Goal: Task Accomplishment & Management: Manage account settings

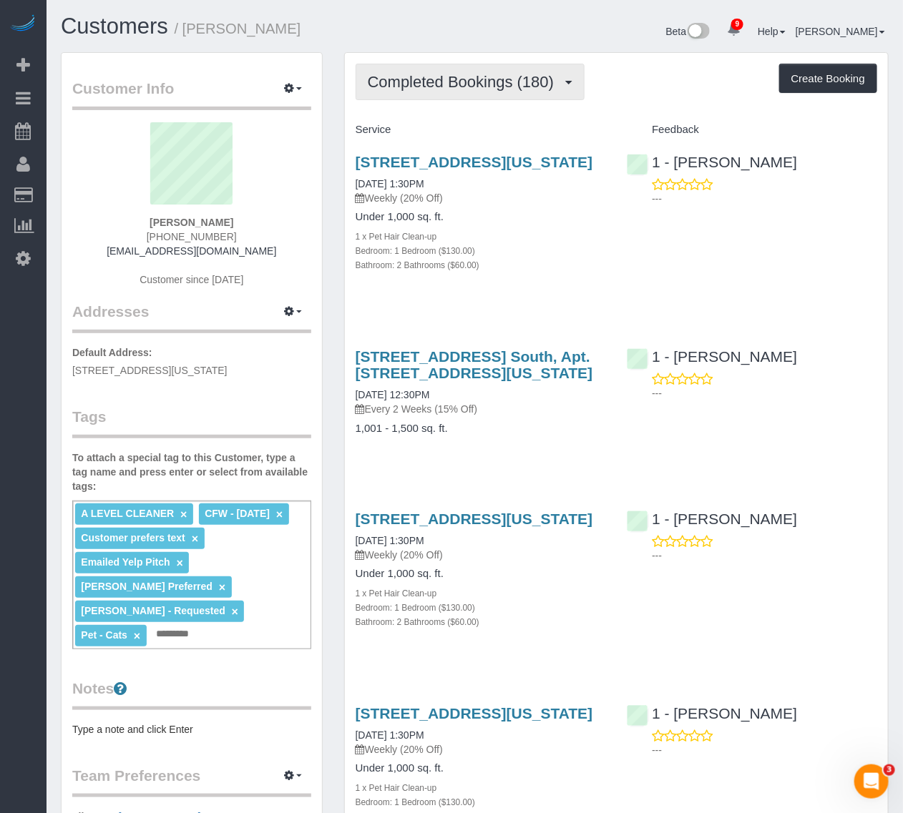
click at [479, 76] on span "Completed Bookings (180)" at bounding box center [464, 82] width 193 height 18
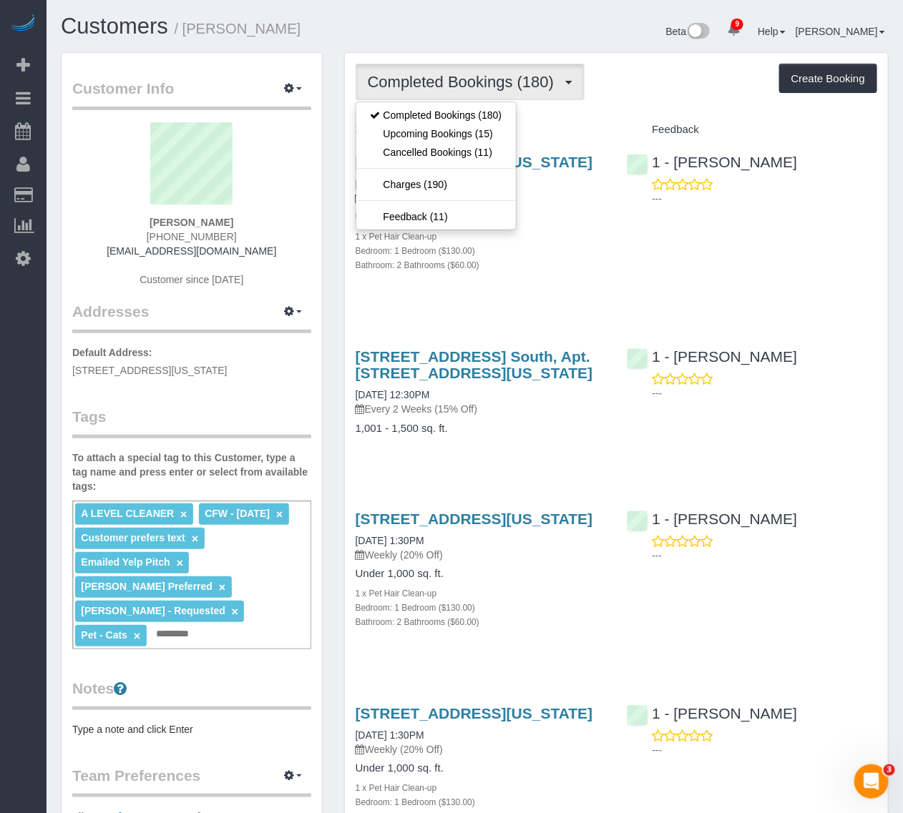
click at [700, 94] on div "Completed Bookings (180) Completed Bookings (180) Upcoming Bookings (15) Cancel…" at bounding box center [617, 82] width 522 height 36
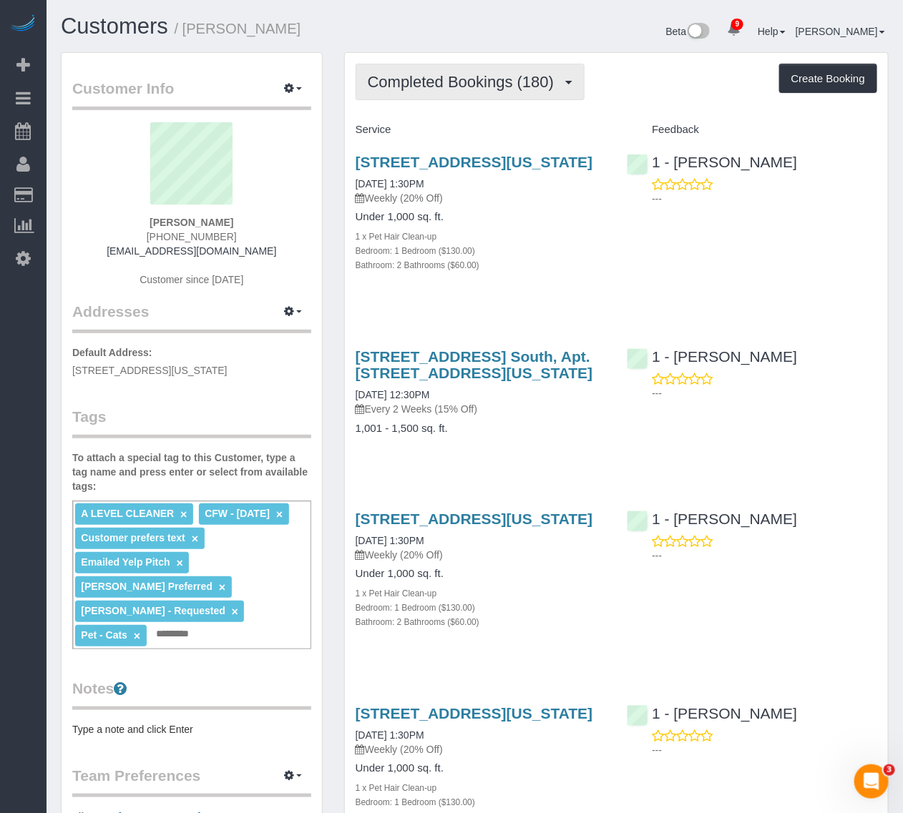
click at [519, 84] on span "Completed Bookings (180)" at bounding box center [464, 82] width 193 height 18
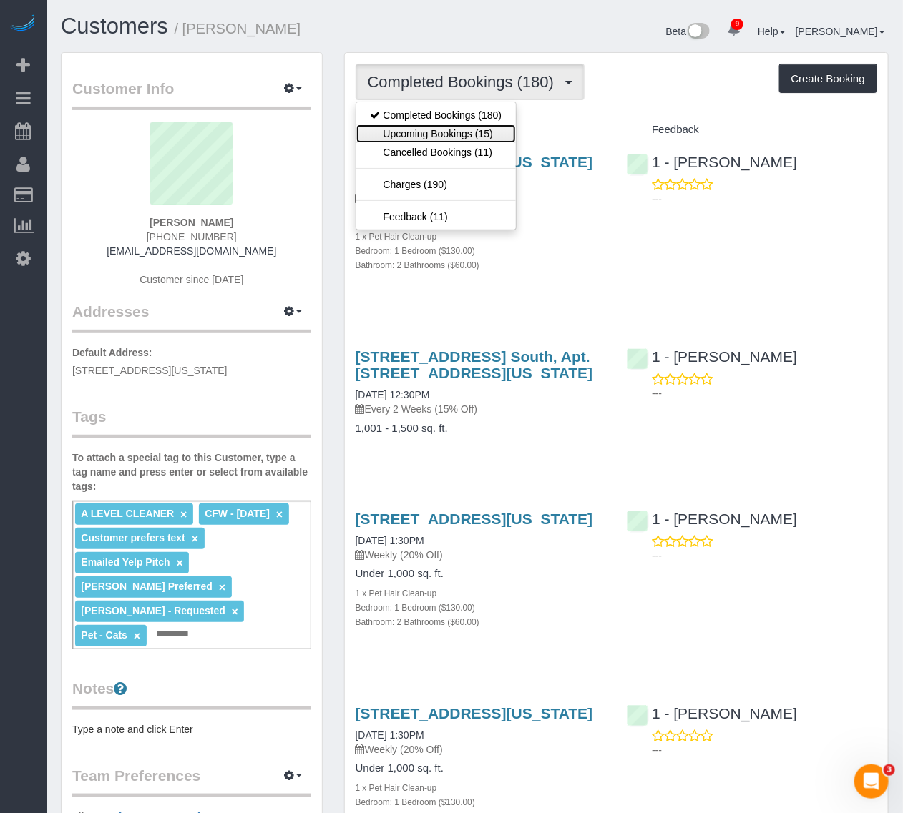
click at [473, 124] on link "Upcoming Bookings (15)" at bounding box center [436, 133] width 160 height 19
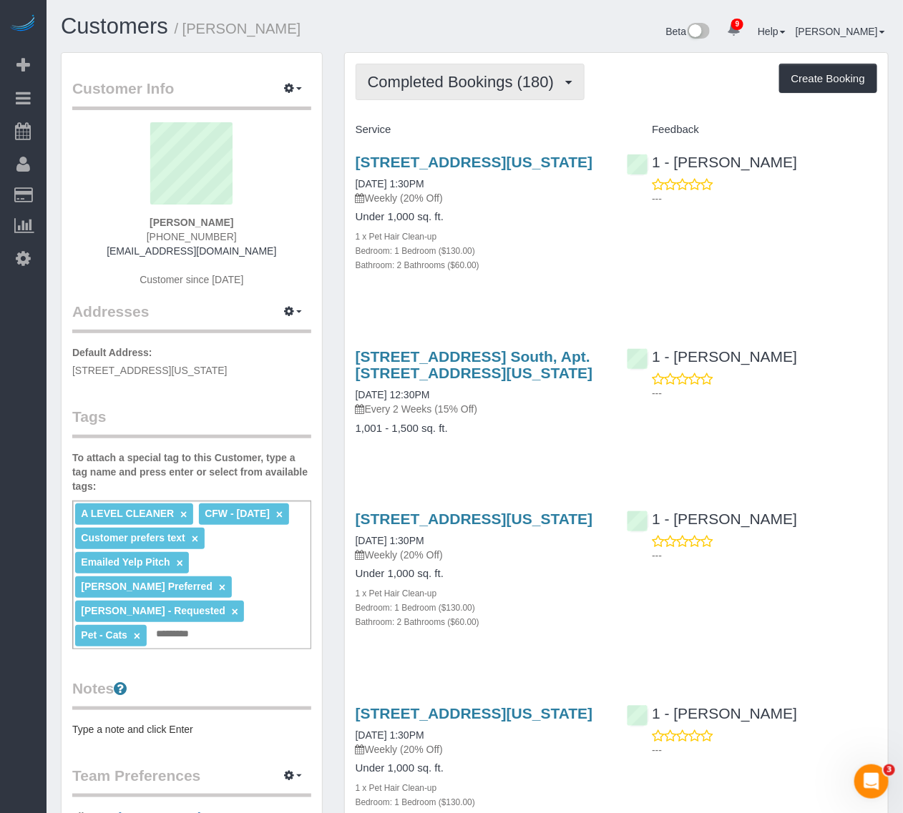
click at [513, 75] on span "Completed Bookings (180)" at bounding box center [464, 82] width 193 height 18
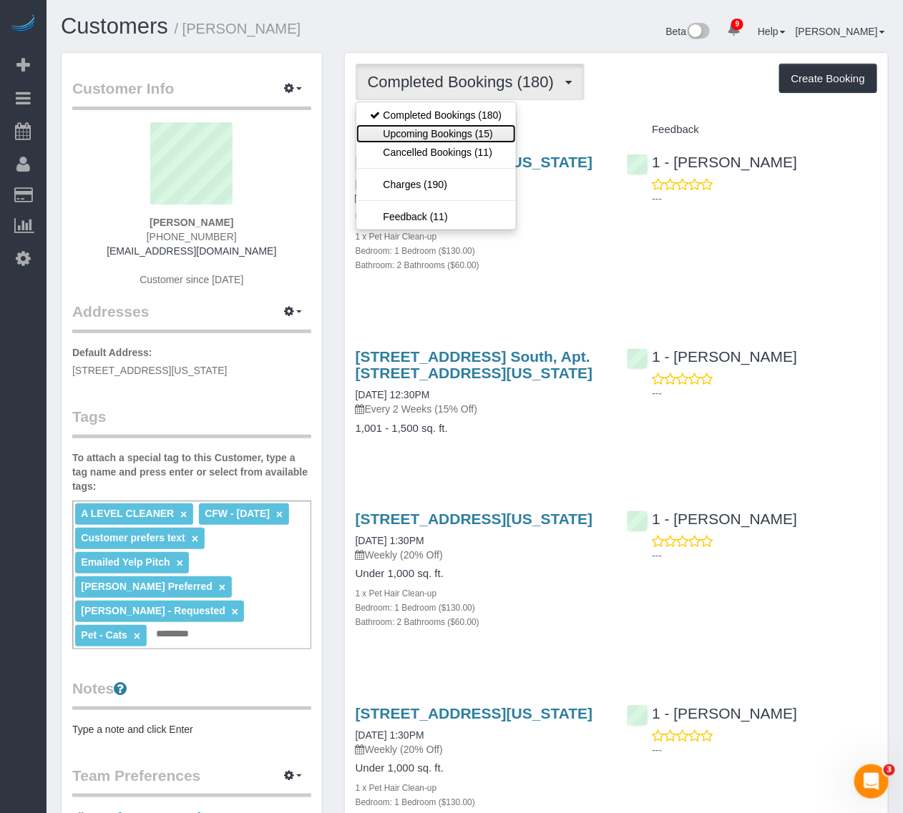
click at [479, 140] on link "Upcoming Bookings (15)" at bounding box center [436, 133] width 160 height 19
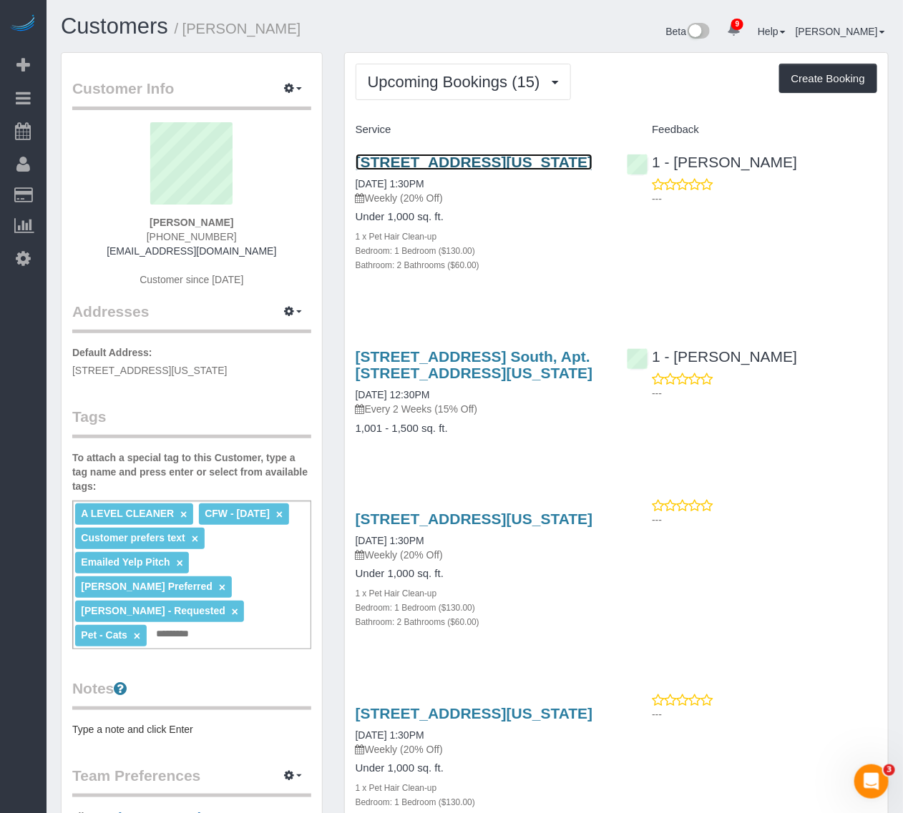
click at [424, 170] on link "150 East 44th Street Apt 34g, New York, NY 10017" at bounding box center [475, 162] width 238 height 16
click at [433, 157] on link "150 East 44th Street Apt 34g, New York, NY 10017" at bounding box center [475, 162] width 238 height 16
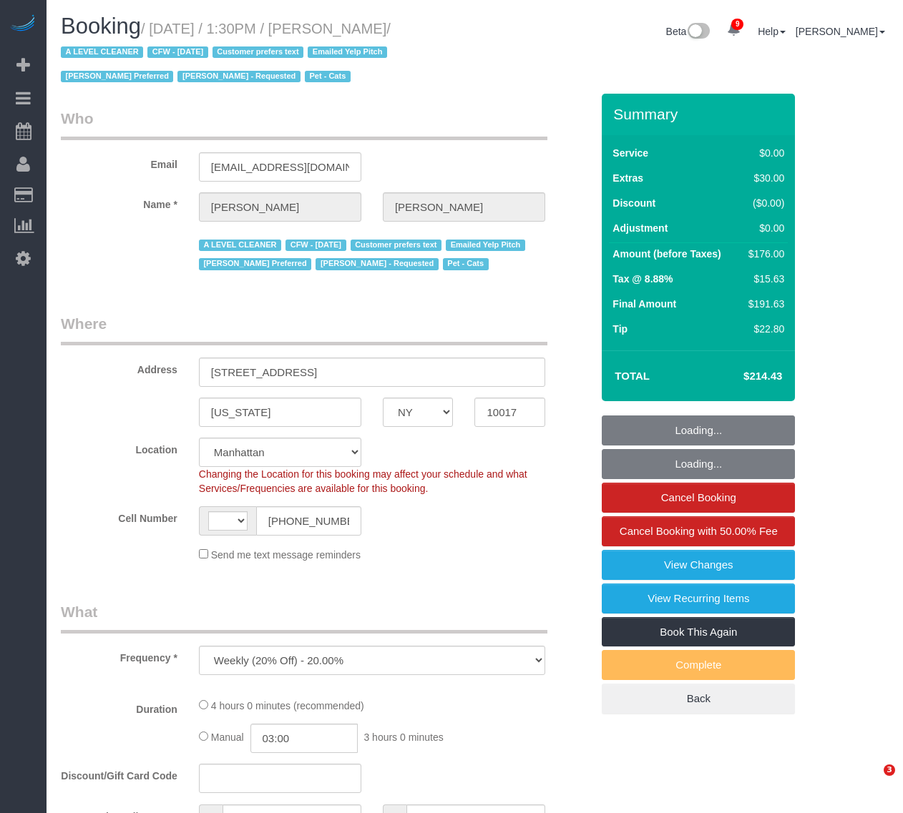
select select "NY"
select select "number:89"
select select "number:90"
select select "number:14"
select select "number:6"
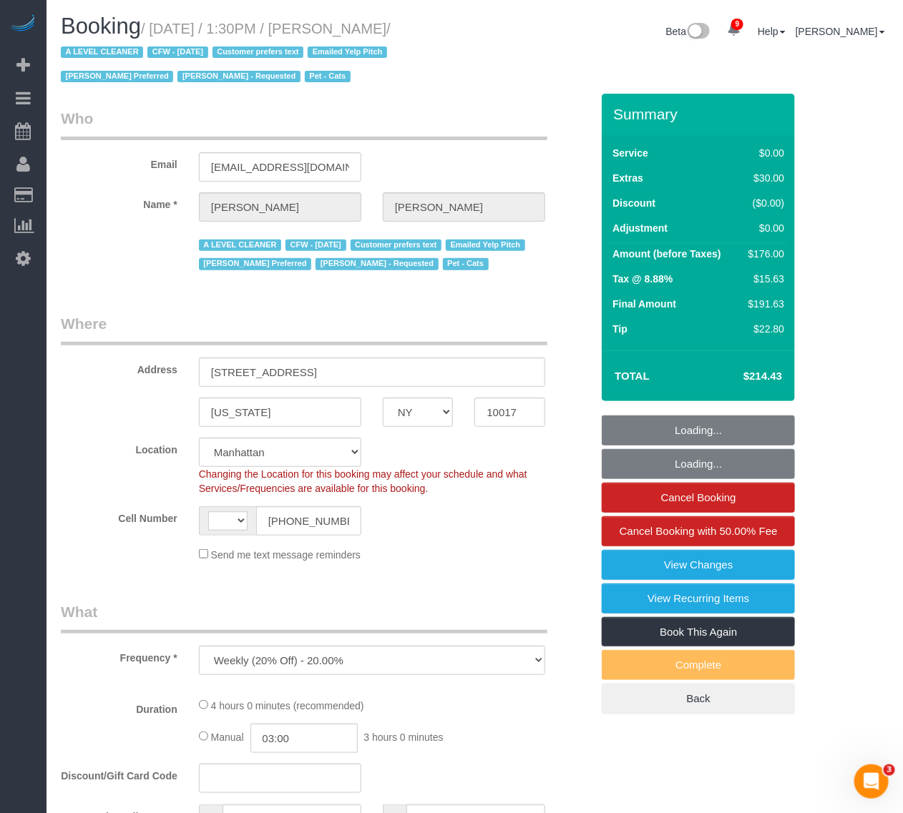
select select "object:989"
select select "string:US"
select select "string:stripe-pm_1ReC674VGloSiKo7UKl3QXXs"
select select "1"
select select "2"
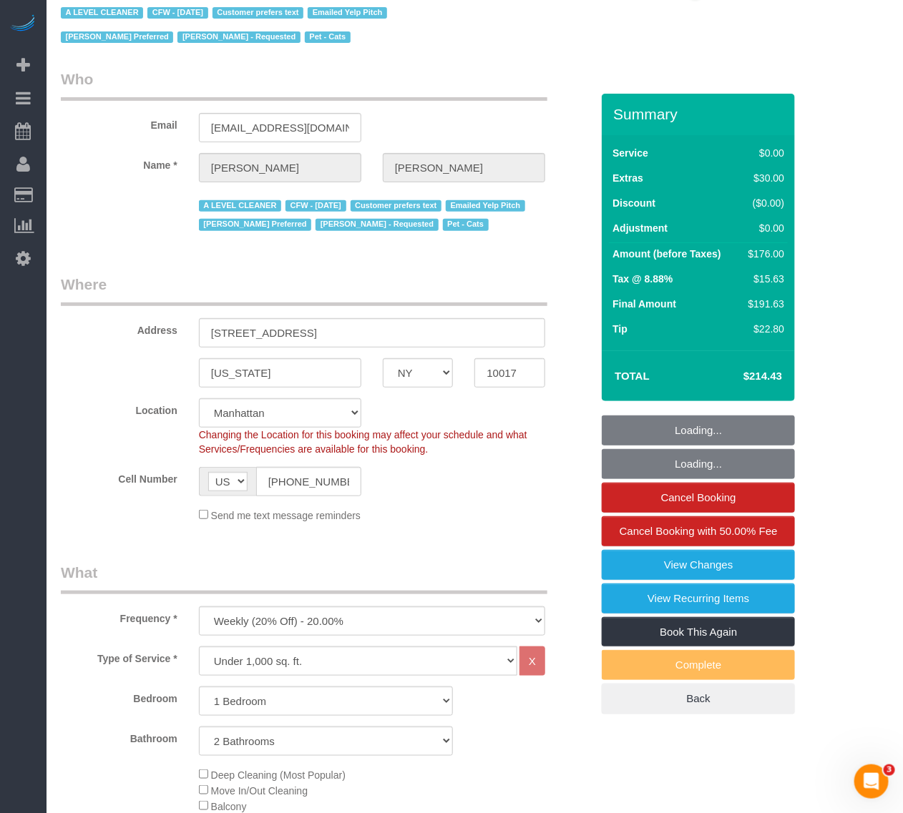
scroll to position [89, 0]
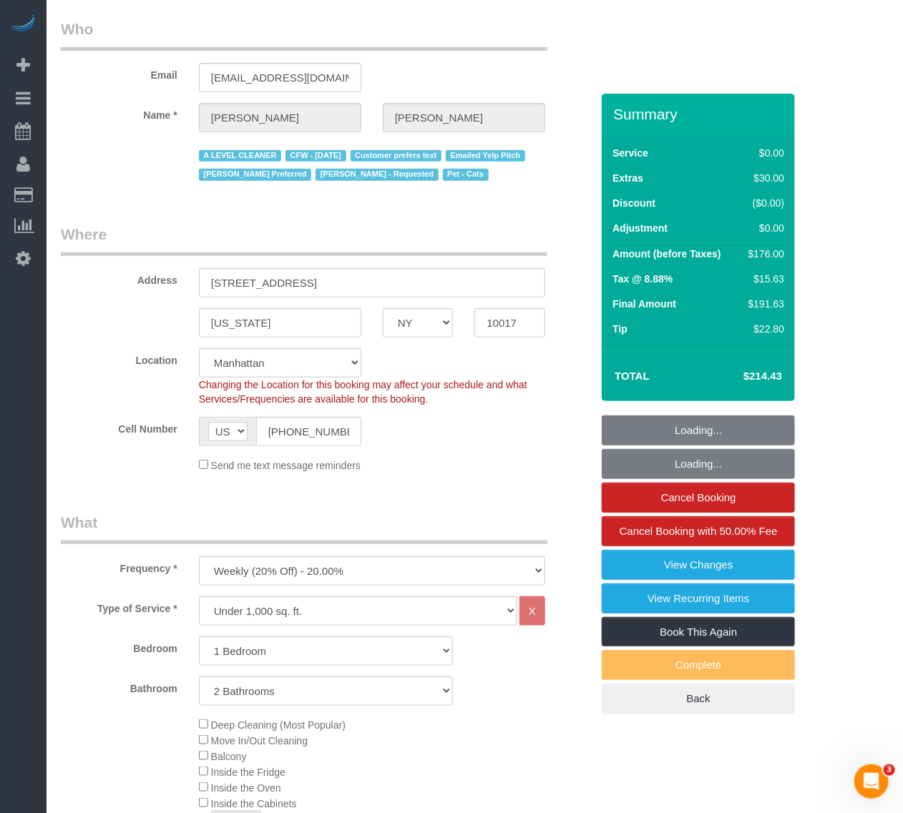
select select "1"
select select "2"
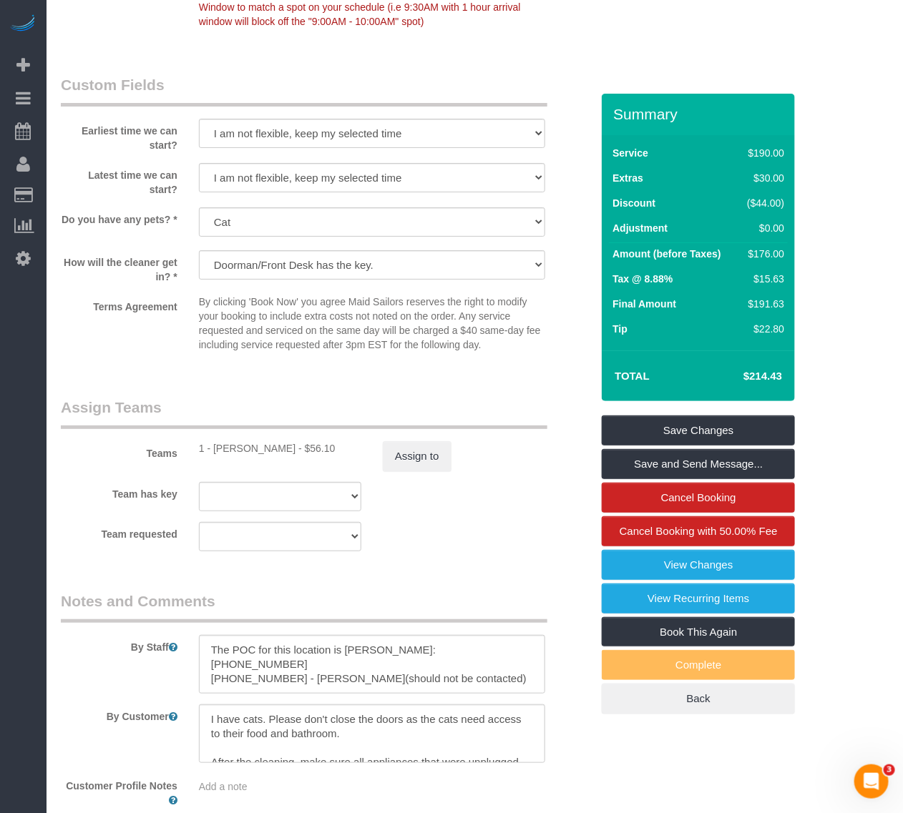
scroll to position [1708, 0]
drag, startPoint x: 388, startPoint y: 650, endPoint x: 481, endPoint y: 650, distance: 93.7
click at [481, 650] on textarea at bounding box center [372, 666] width 346 height 59
drag, startPoint x: 212, startPoint y: 669, endPoint x: 290, endPoint y: 665, distance: 78.1
click at [290, 665] on textarea at bounding box center [372, 666] width 346 height 59
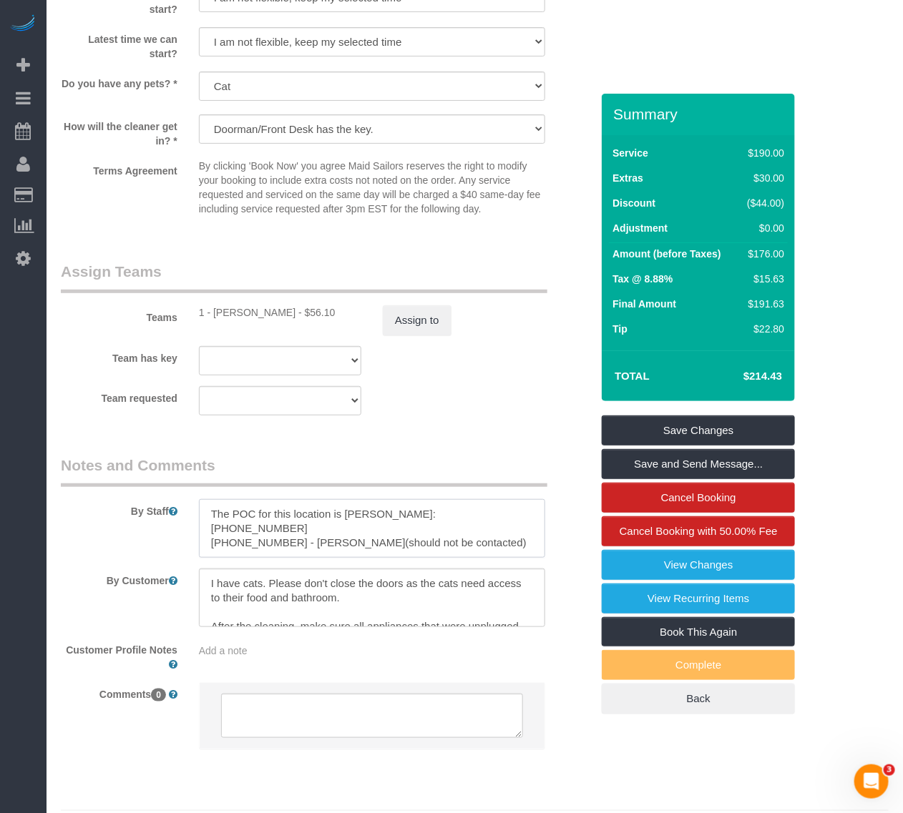
scroll to position [1878, 0]
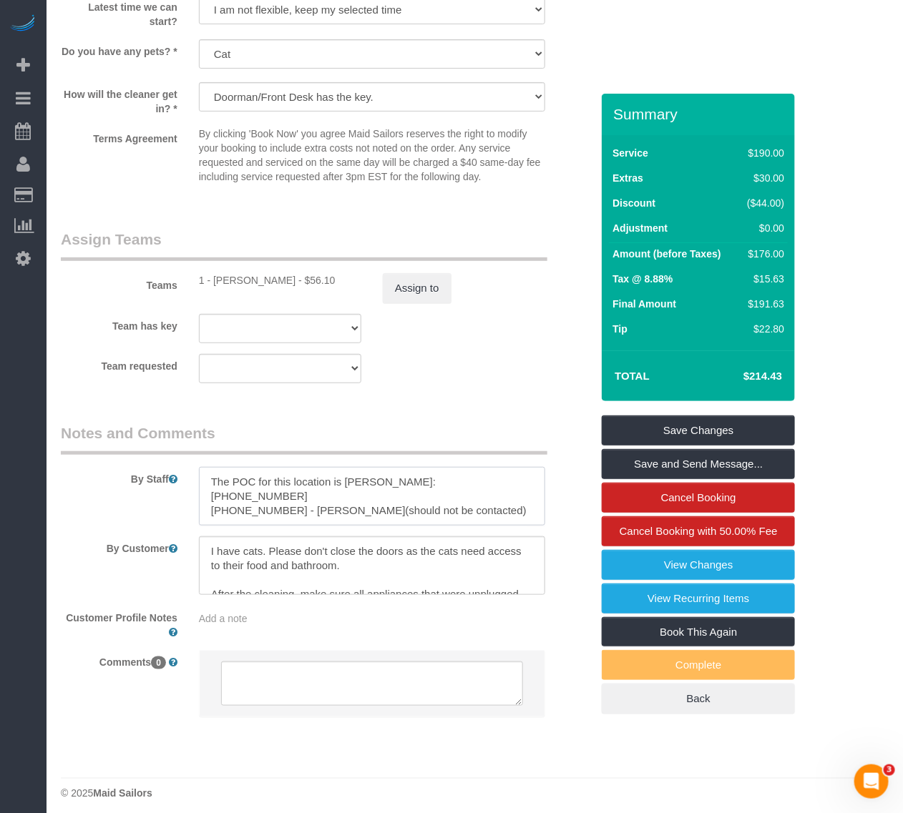
click at [428, 501] on textarea at bounding box center [372, 496] width 346 height 59
click at [408, 567] on textarea at bounding box center [372, 566] width 346 height 59
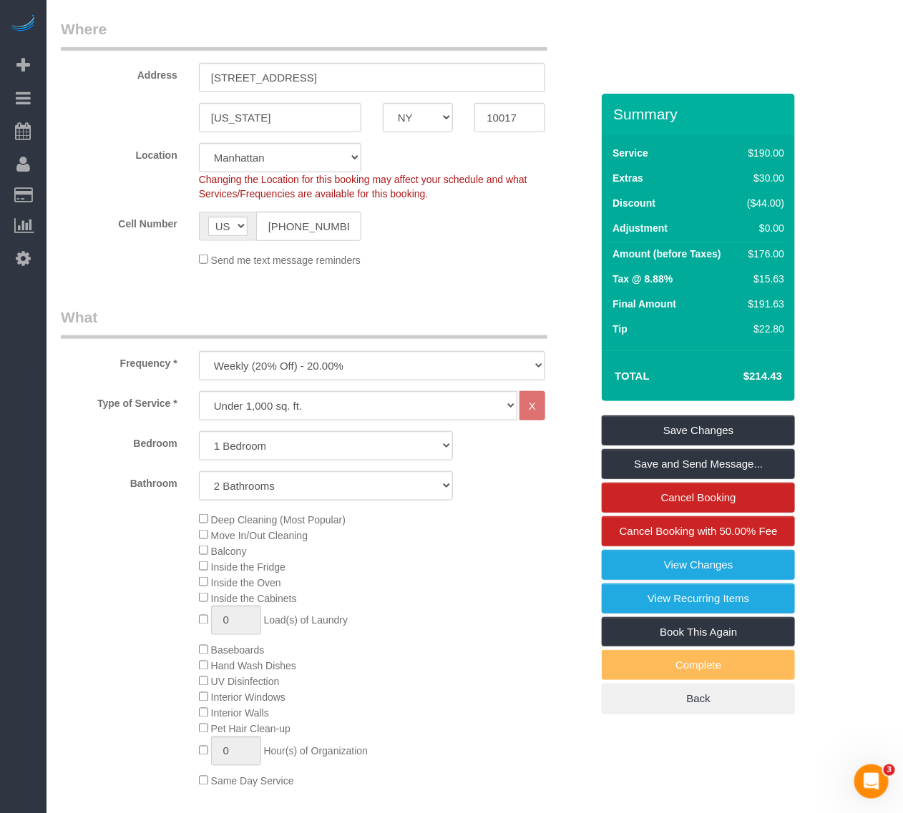
scroll to position [278, 0]
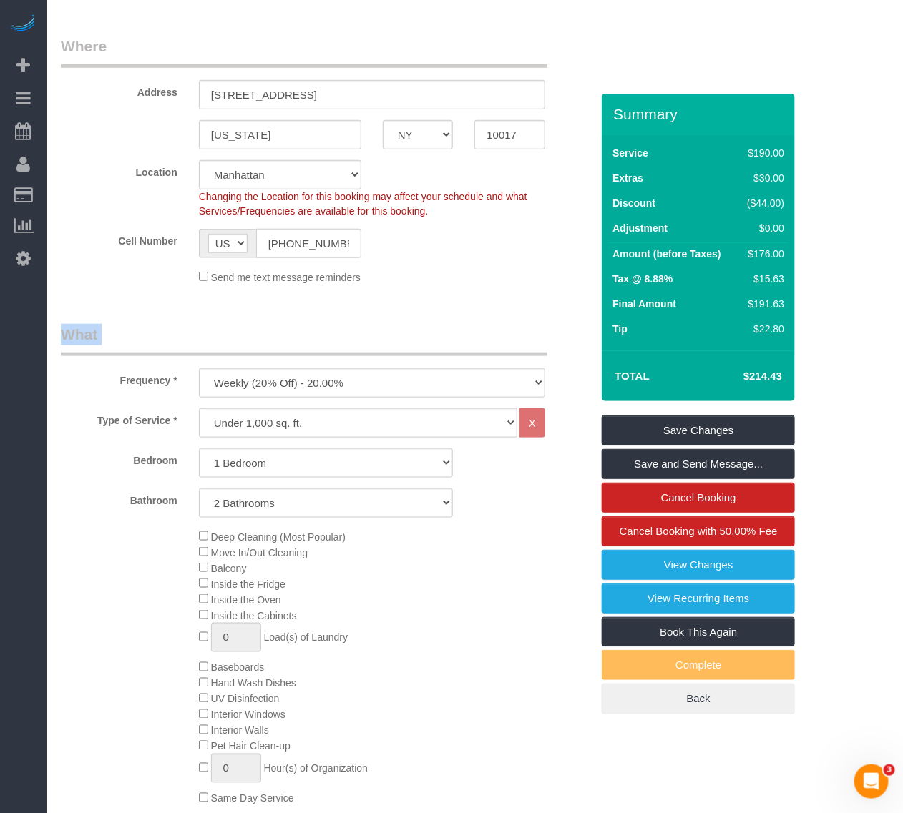
drag, startPoint x: 517, startPoint y: 294, endPoint x: 506, endPoint y: 295, distance: 10.8
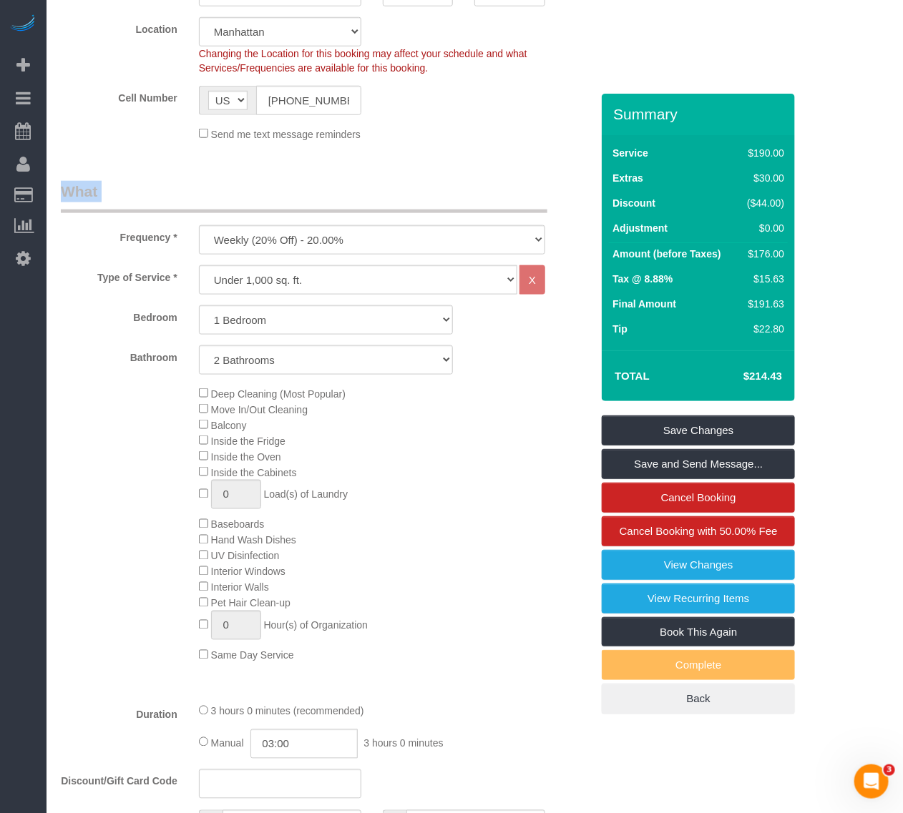
scroll to position [456, 0]
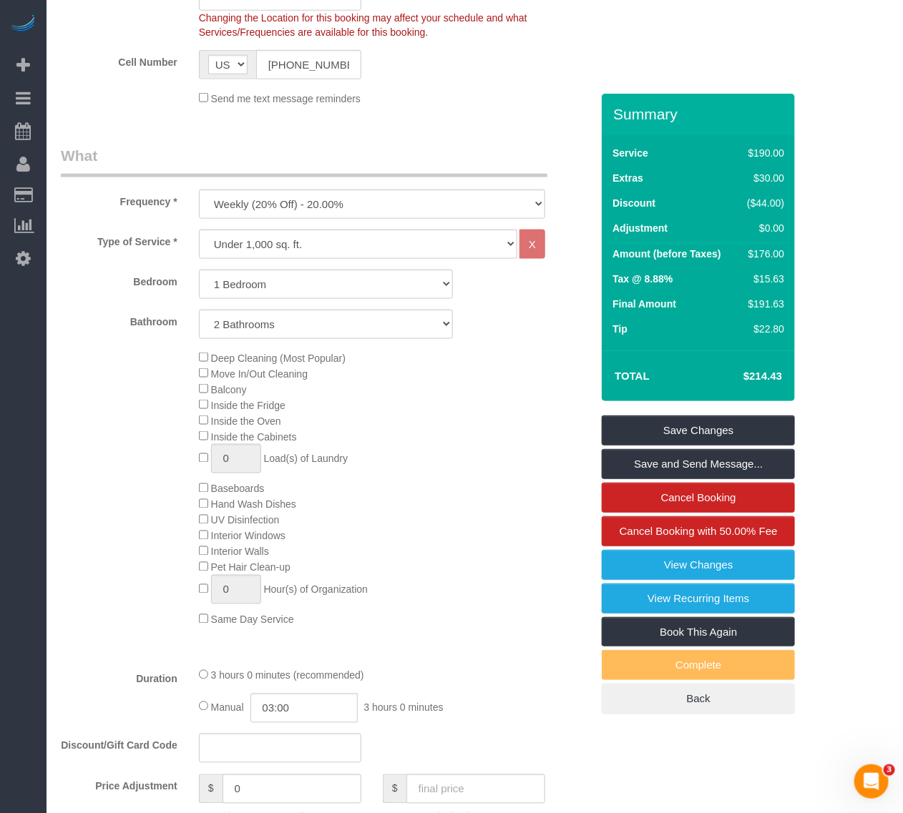
click at [496, 404] on div "Deep Cleaning (Most Popular) Move In/Out Cleaning Balcony Inside the Fridge Ins…" at bounding box center [394, 489] width 413 height 278
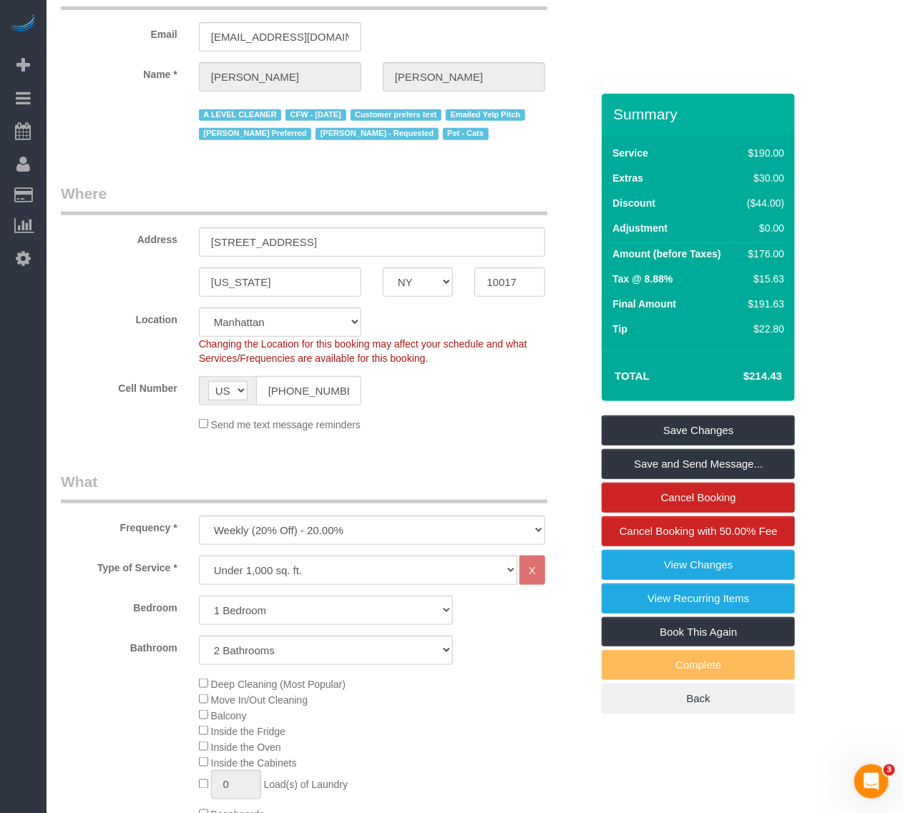
scroll to position [0, 0]
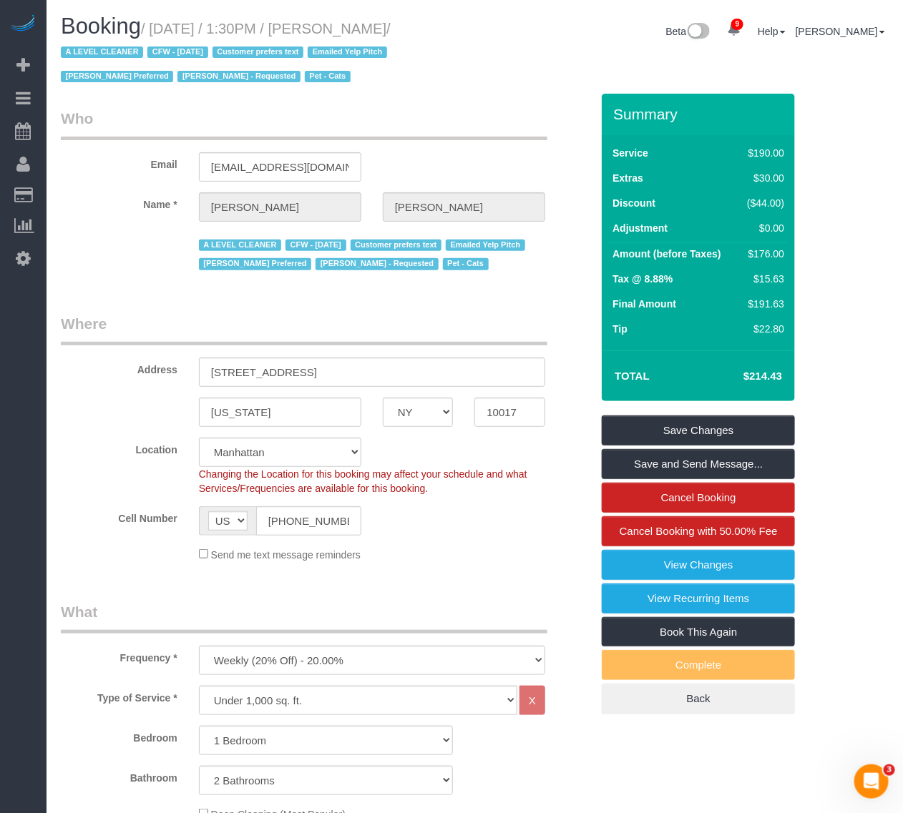
click at [447, 528] on div "Cell Number AF AL DZ AD AO AI AQ AG AR AM AW AU AT AZ BS BH BD BB BY BE BZ BJ B…" at bounding box center [326, 520] width 552 height 29
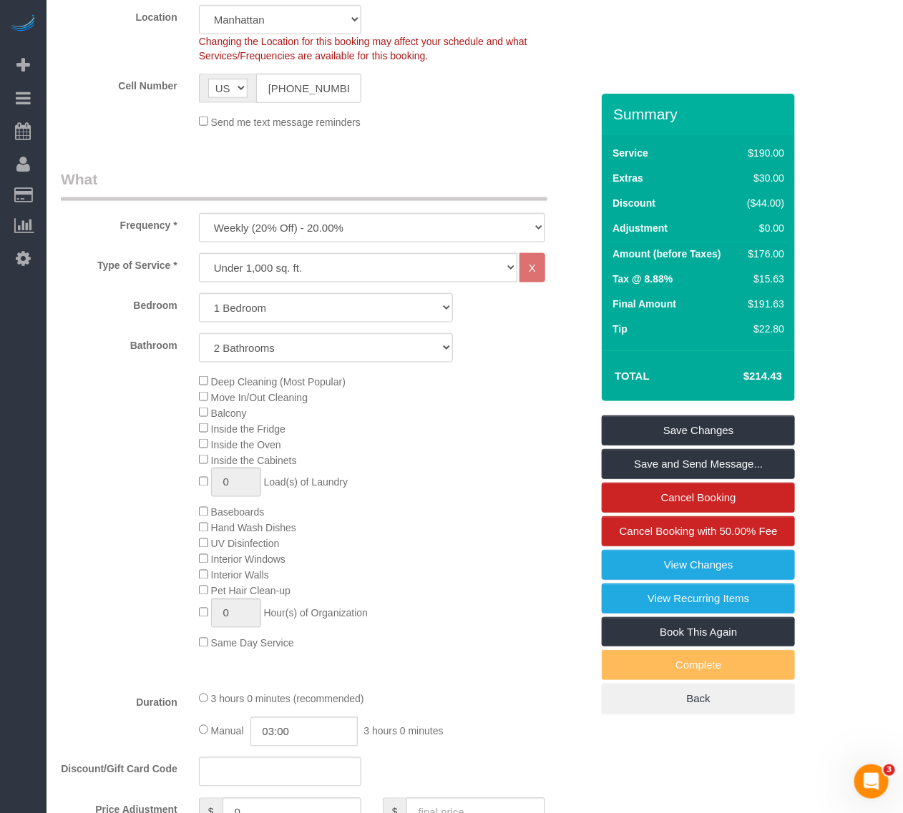
scroll to position [447, 0]
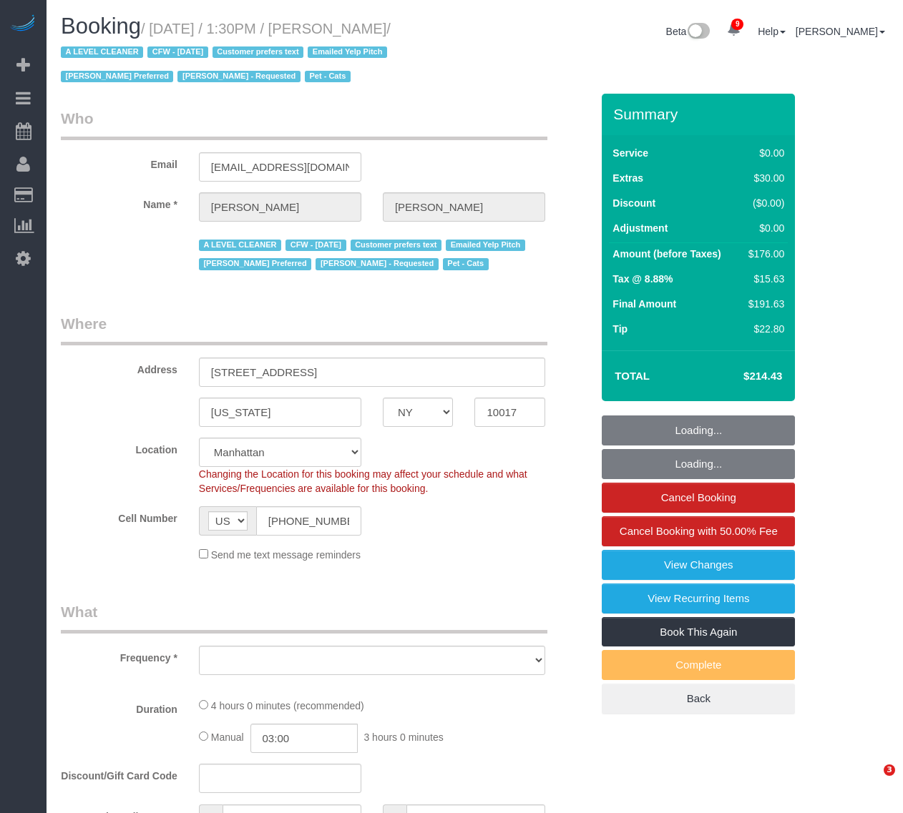
select select "NY"
select select "number:89"
select select "number:90"
select select "number:14"
select select "number:6"
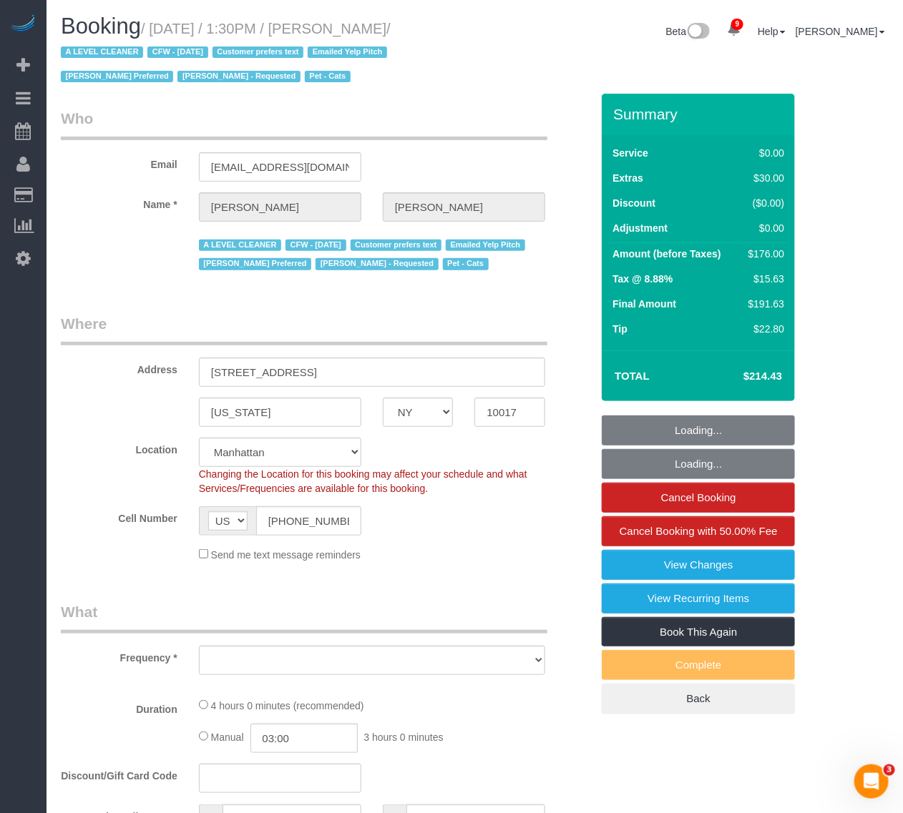
select select "object:985"
select select "1"
select select "2"
